Goal: Information Seeking & Learning: Find specific fact

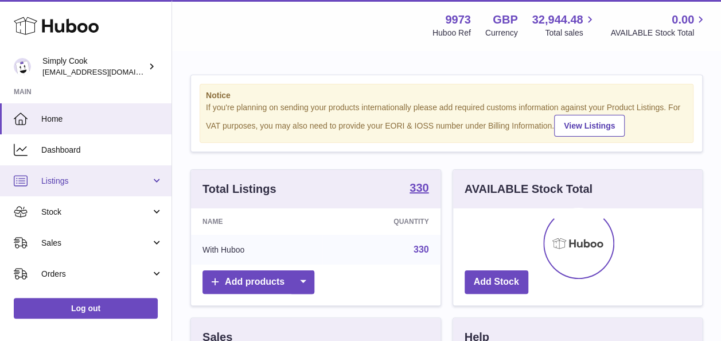
click at [84, 176] on span "Listings" at bounding box center [96, 181] width 110 height 11
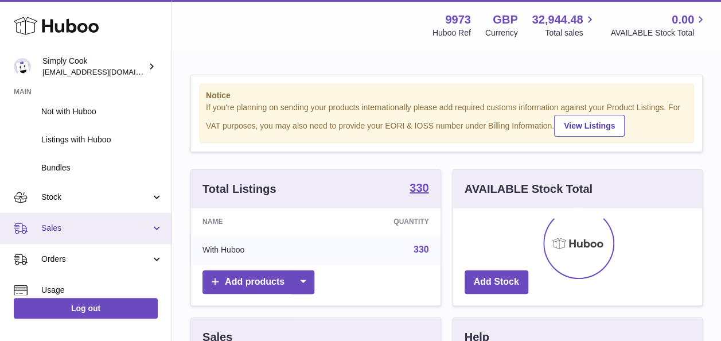
click at [70, 224] on span "Sales" at bounding box center [96, 228] width 110 height 11
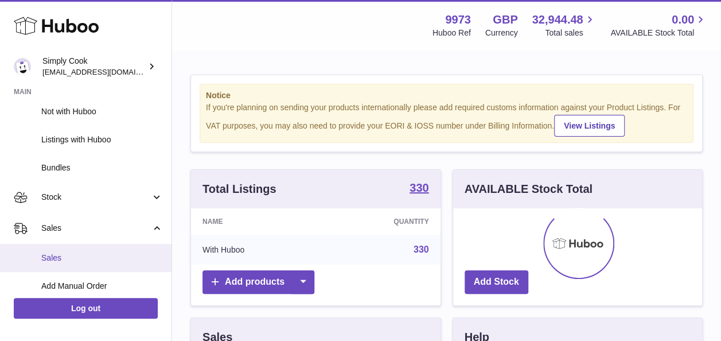
click at [65, 250] on link "Sales" at bounding box center [86, 258] width 172 height 28
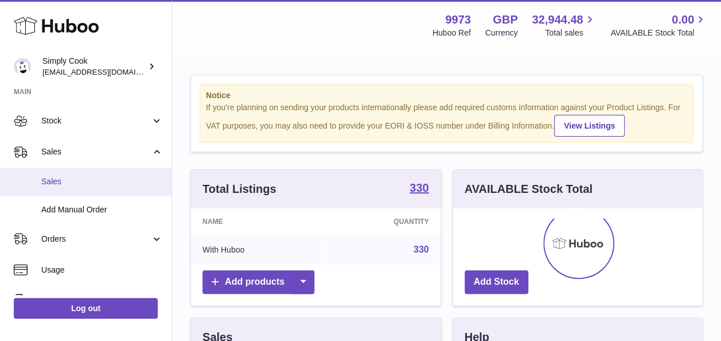
scroll to position [174, 0]
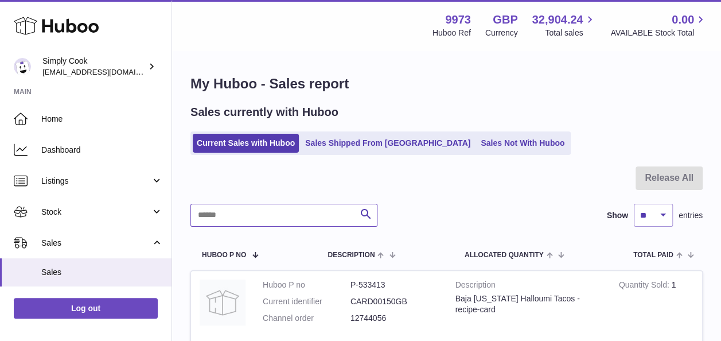
click at [275, 211] on input "text" at bounding box center [284, 215] width 187 height 23
paste input "********"
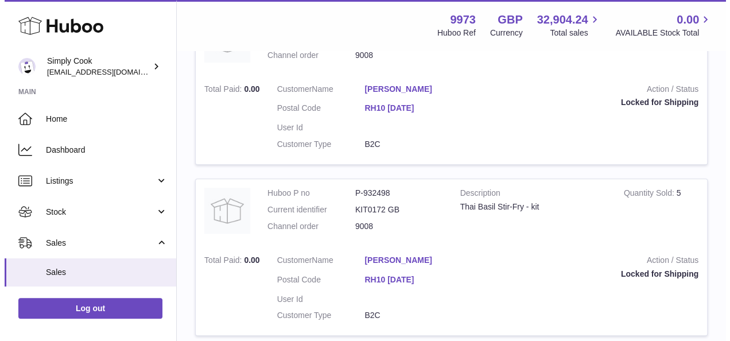
scroll to position [263, 0]
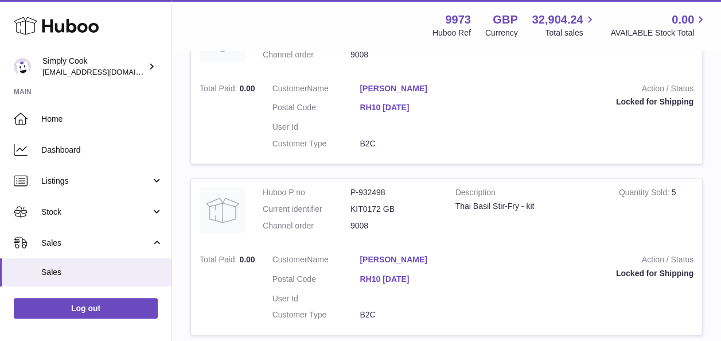
type input "********"
click at [417, 256] on link "[PERSON_NAME]" at bounding box center [404, 259] width 88 height 11
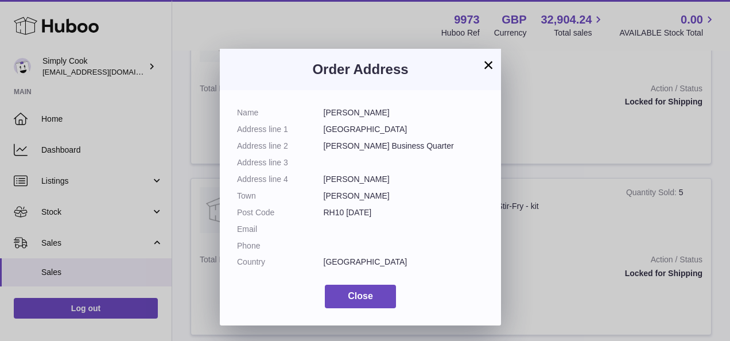
drag, startPoint x: 404, startPoint y: 127, endPoint x: 350, endPoint y: 131, distance: 54.6
click at [350, 131] on dd "[GEOGRAPHIC_DATA]" at bounding box center [404, 129] width 161 height 11
drag, startPoint x: 350, startPoint y: 131, endPoint x: 309, endPoint y: 114, distance: 44.0
click at [309, 114] on dl "Name [PERSON_NAME] Address line [GEOGRAPHIC_DATA] Address line [GEOGRAPHIC_DATA…" at bounding box center [360, 190] width 247 height 166
copy dl "[PERSON_NAME]"
